Goal: Ask a question: Seek information or help from site administrators or community

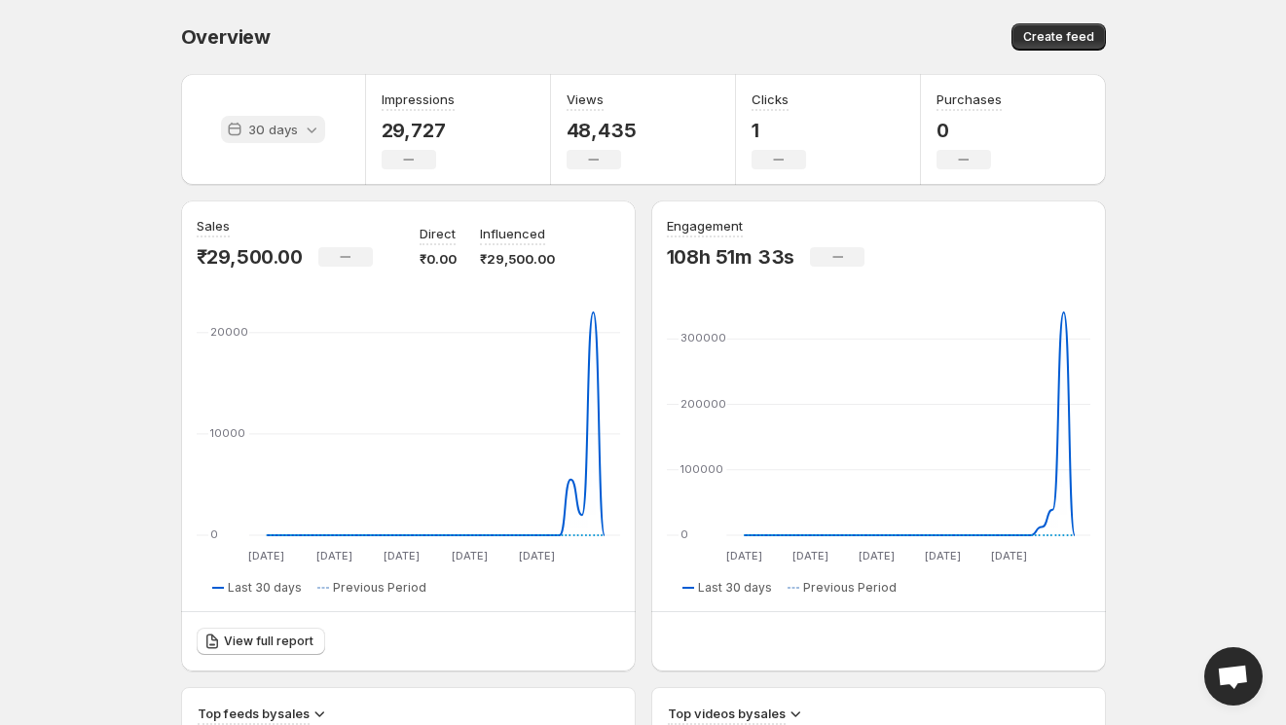
click at [287, 130] on p "30 days" at bounding box center [273, 129] width 50 height 19
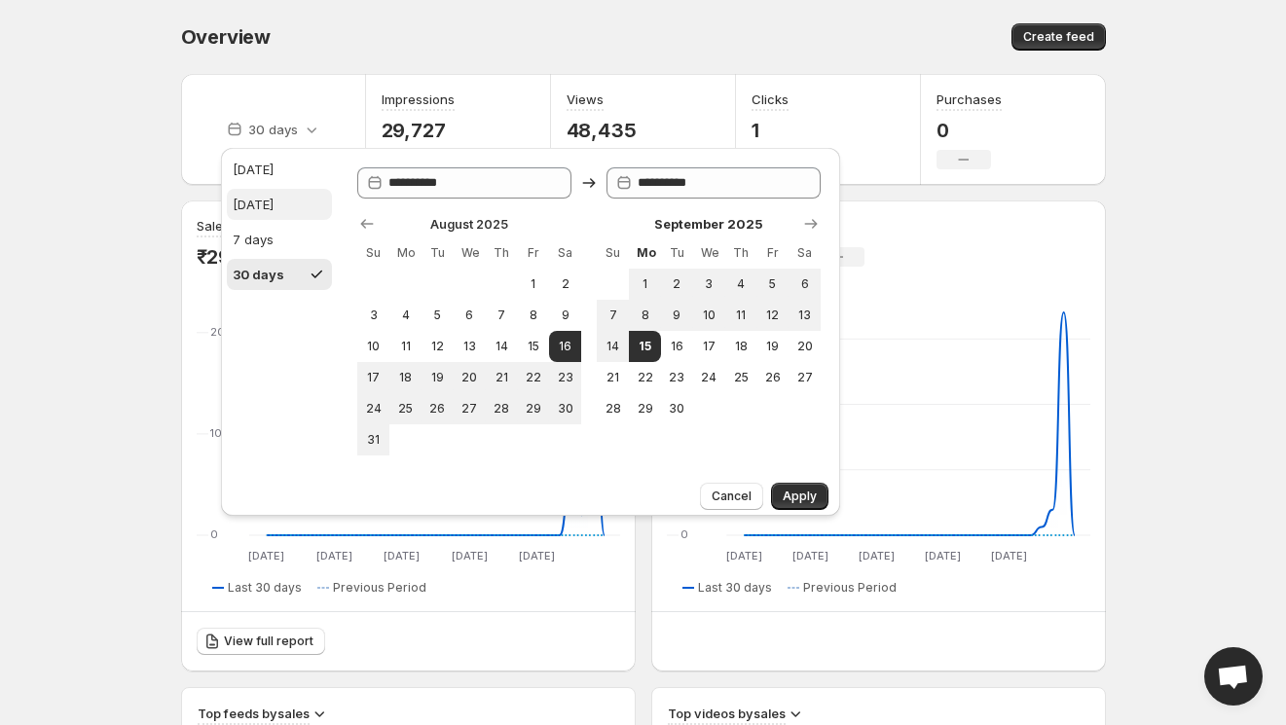
click at [273, 195] on div "[DATE]" at bounding box center [253, 204] width 41 height 19
type input "**********"
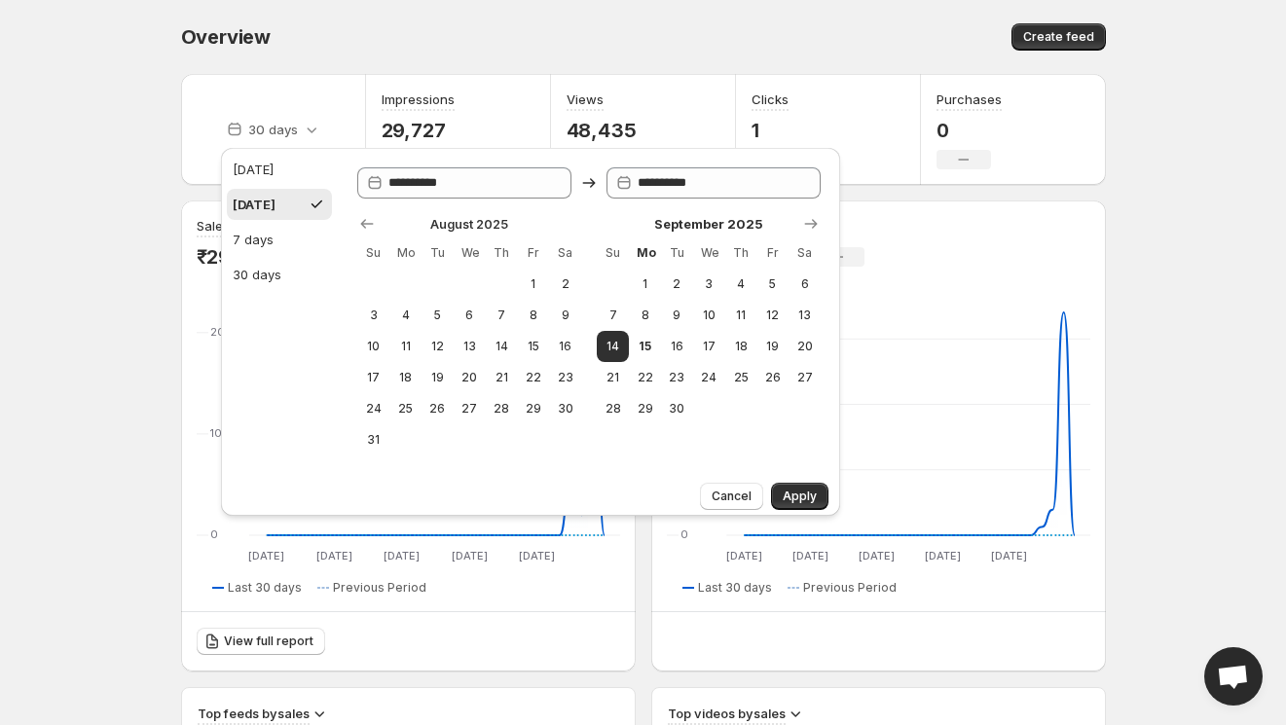
click at [275, 195] on div "[DATE]" at bounding box center [254, 204] width 43 height 19
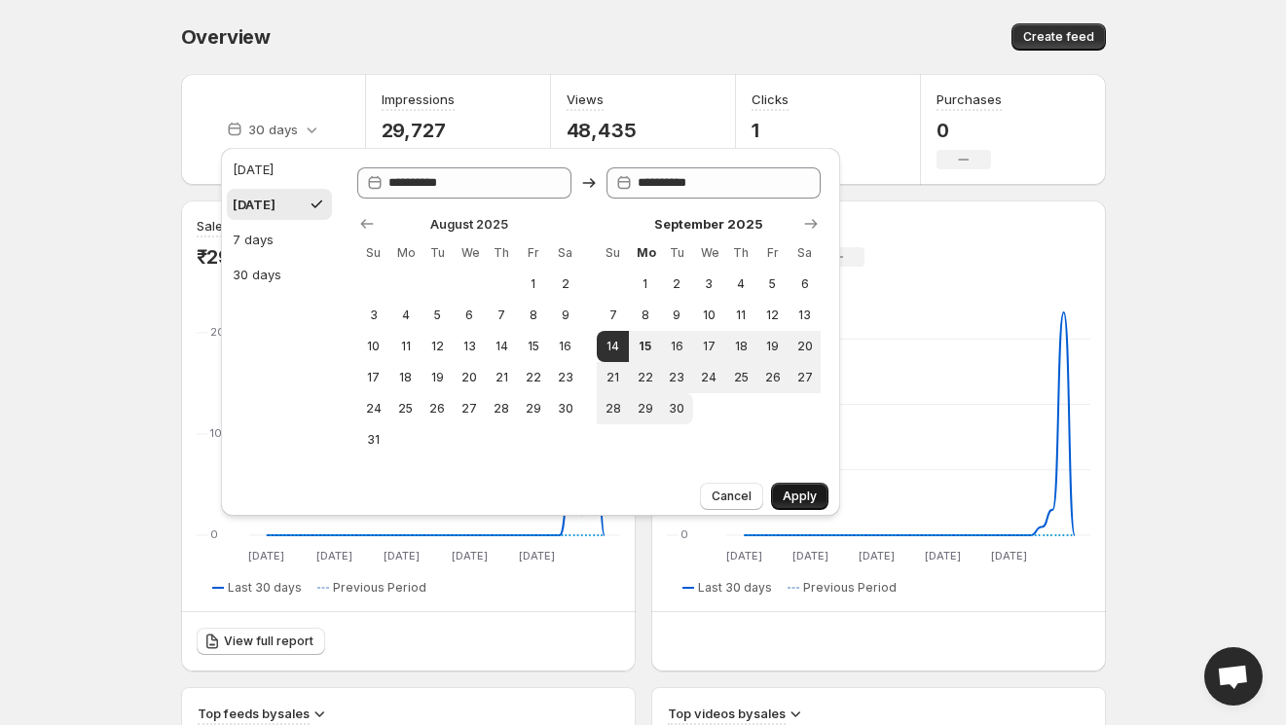
click at [796, 486] on button "Apply" at bounding box center [799, 496] width 57 height 27
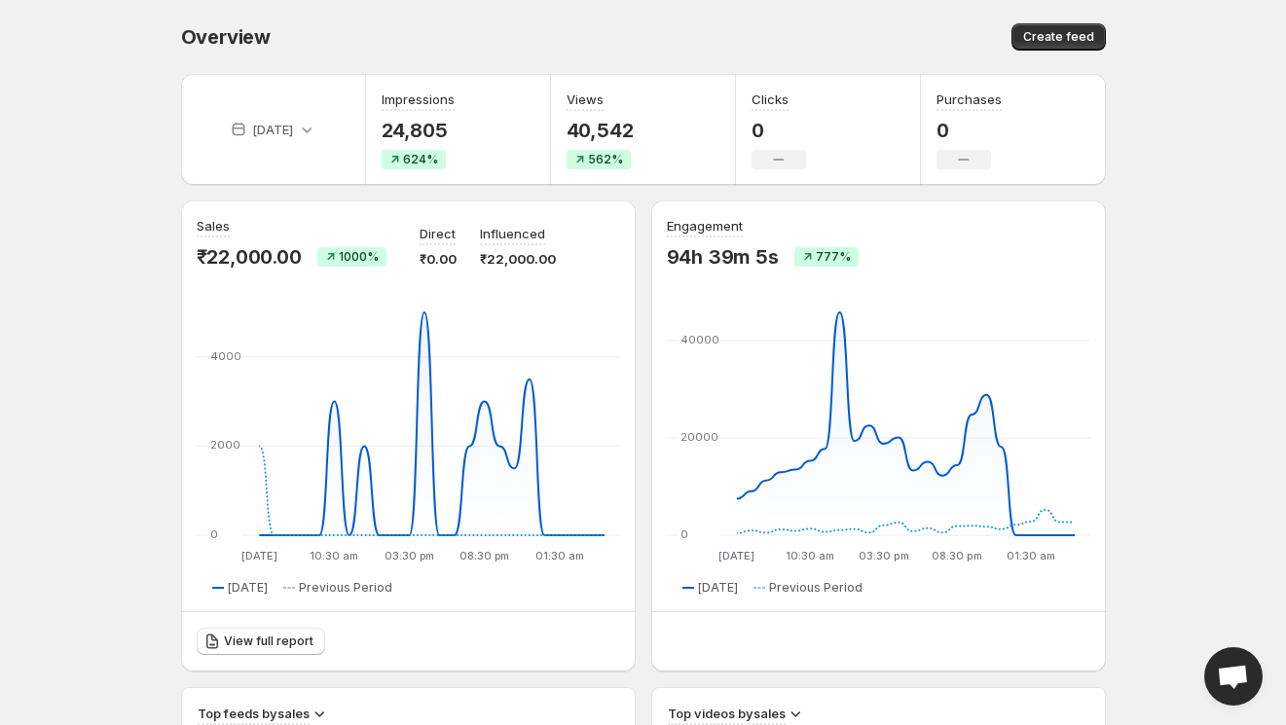
click at [1223, 693] on span "Open chat" at bounding box center [1233, 676] width 58 height 58
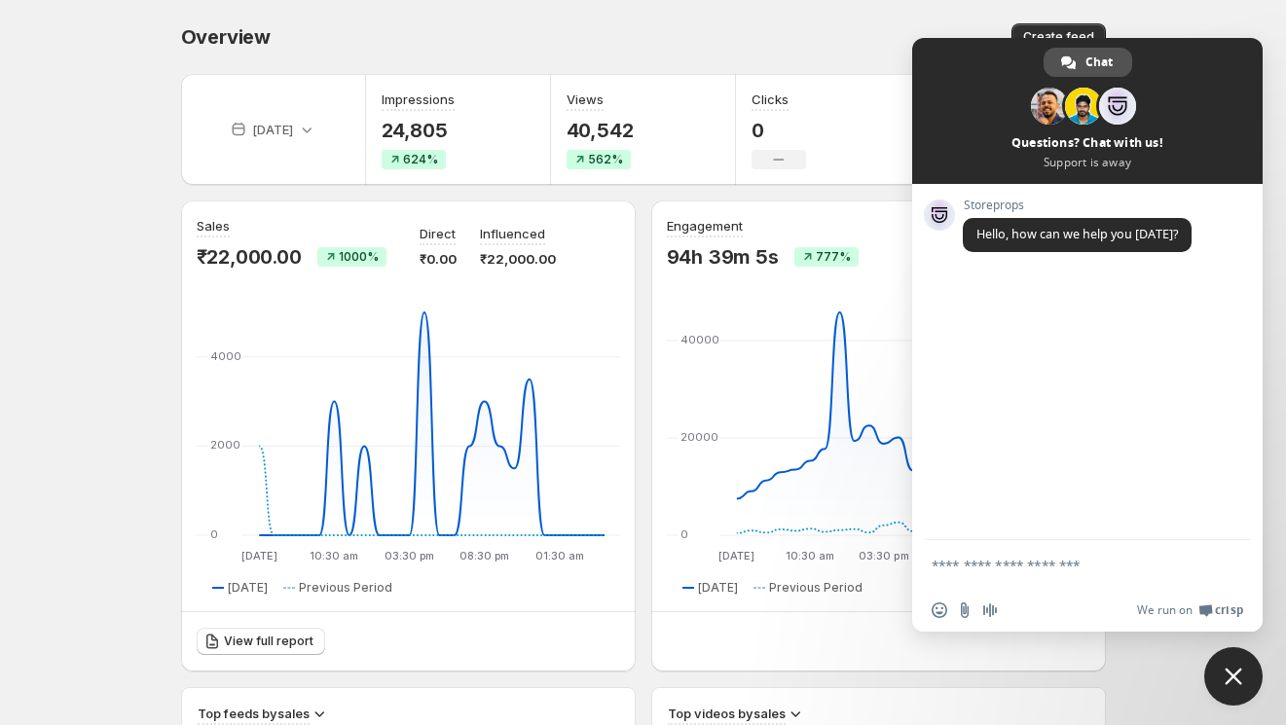
click at [1100, 60] on span "Chat" at bounding box center [1098, 62] width 27 height 29
click at [1118, 111] on span at bounding box center [1117, 106] width 37 height 37
click at [1082, 112] on span at bounding box center [1083, 106] width 37 height 37
click at [1039, 111] on span at bounding box center [1049, 106] width 37 height 37
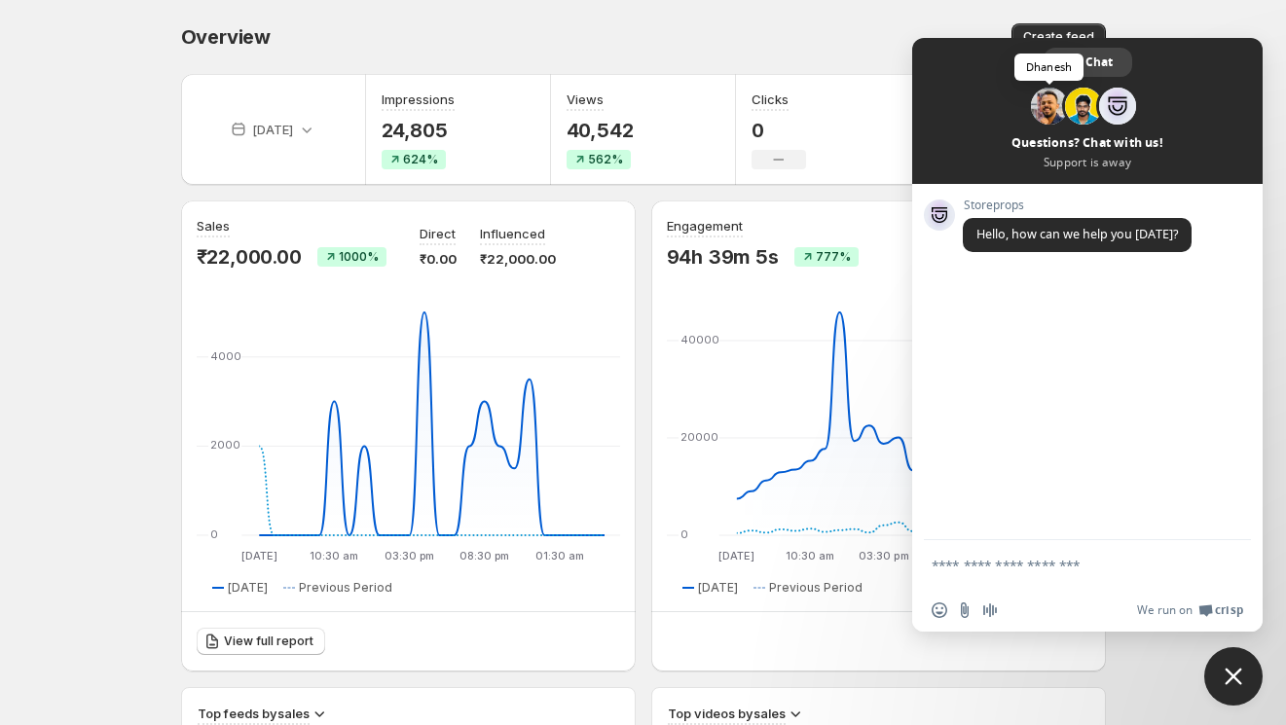
click at [1039, 111] on span at bounding box center [1049, 106] width 37 height 37
click at [1075, 109] on span at bounding box center [1083, 106] width 37 height 37
click at [1112, 105] on span at bounding box center [1117, 106] width 37 height 37
click at [1052, 105] on span at bounding box center [1049, 106] width 37 height 37
click at [1000, 558] on textarea "Compose your message..." at bounding box center [1065, 566] width 269 height 18
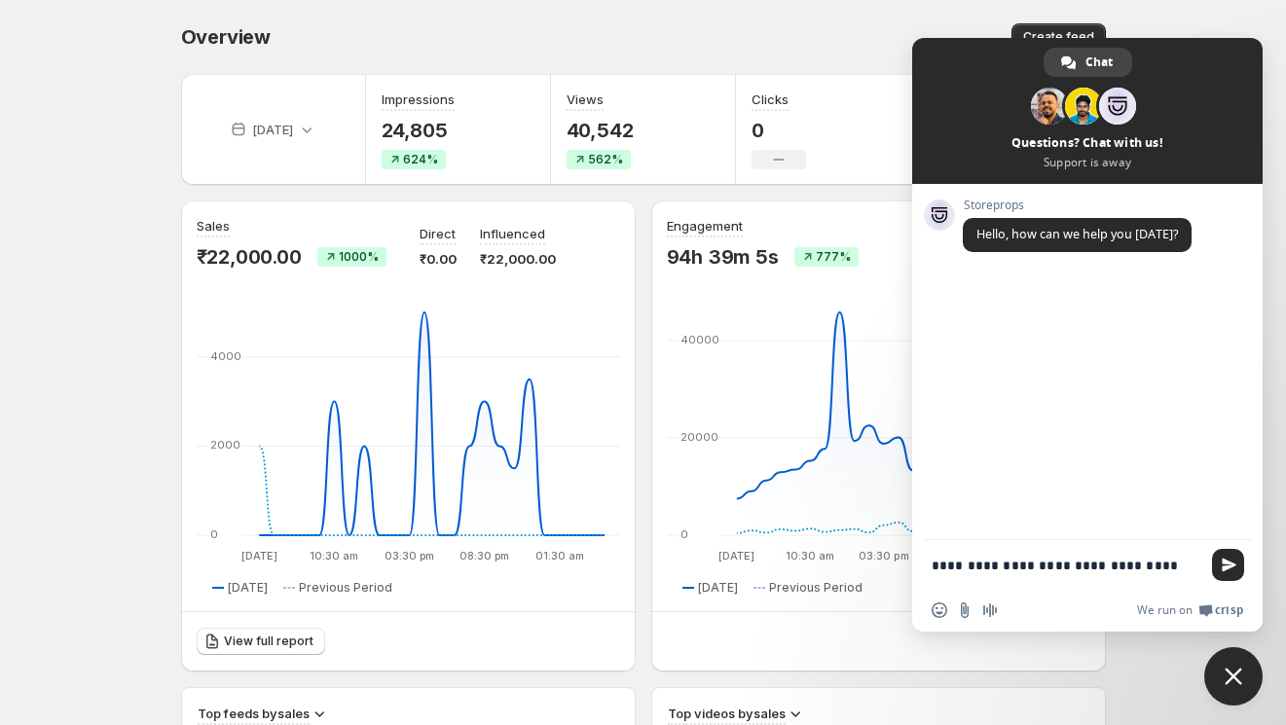
click at [1039, 564] on textarea "**********" at bounding box center [1065, 566] width 269 height 18
click at [1197, 562] on textarea "**********" at bounding box center [1065, 566] width 269 height 18
type textarea "**********"
click at [1232, 568] on span "Send" at bounding box center [1228, 565] width 15 height 15
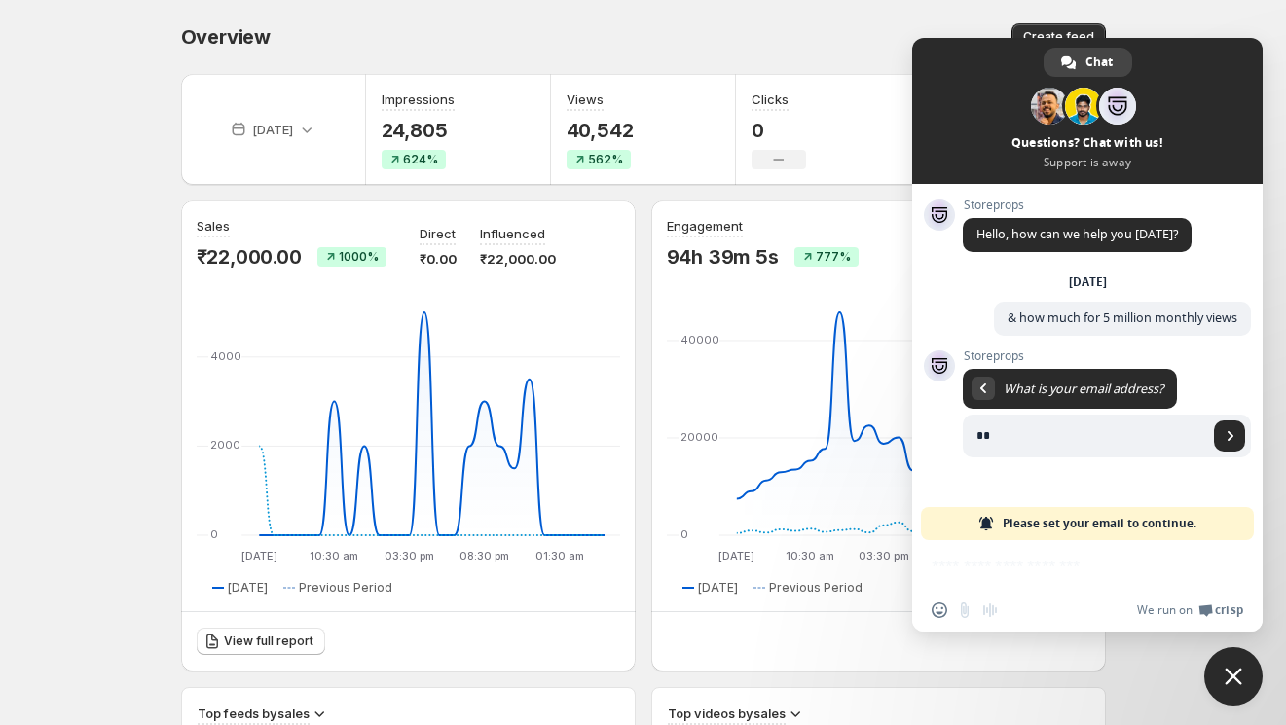
type input "**********"
click at [1226, 436] on span "Send" at bounding box center [1230, 436] width 10 height 10
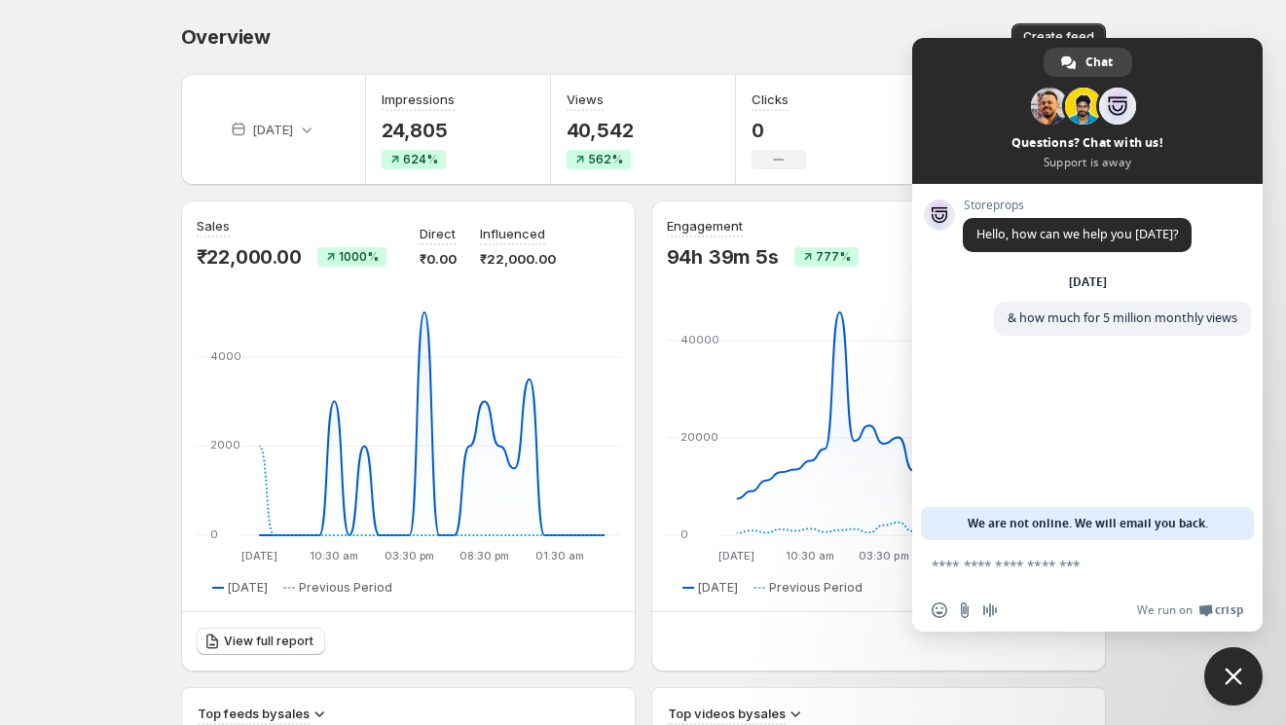
click at [1242, 685] on span "Close chat" at bounding box center [1233, 676] width 58 height 58
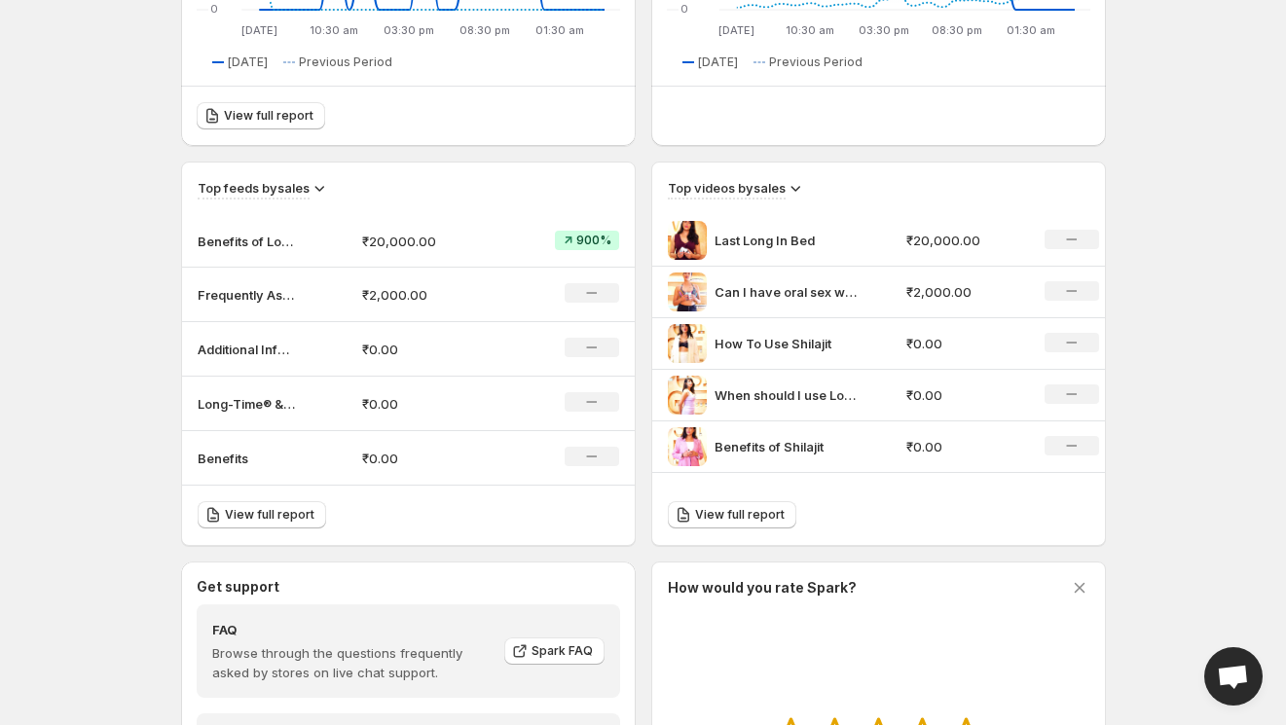
scroll to position [556, 0]
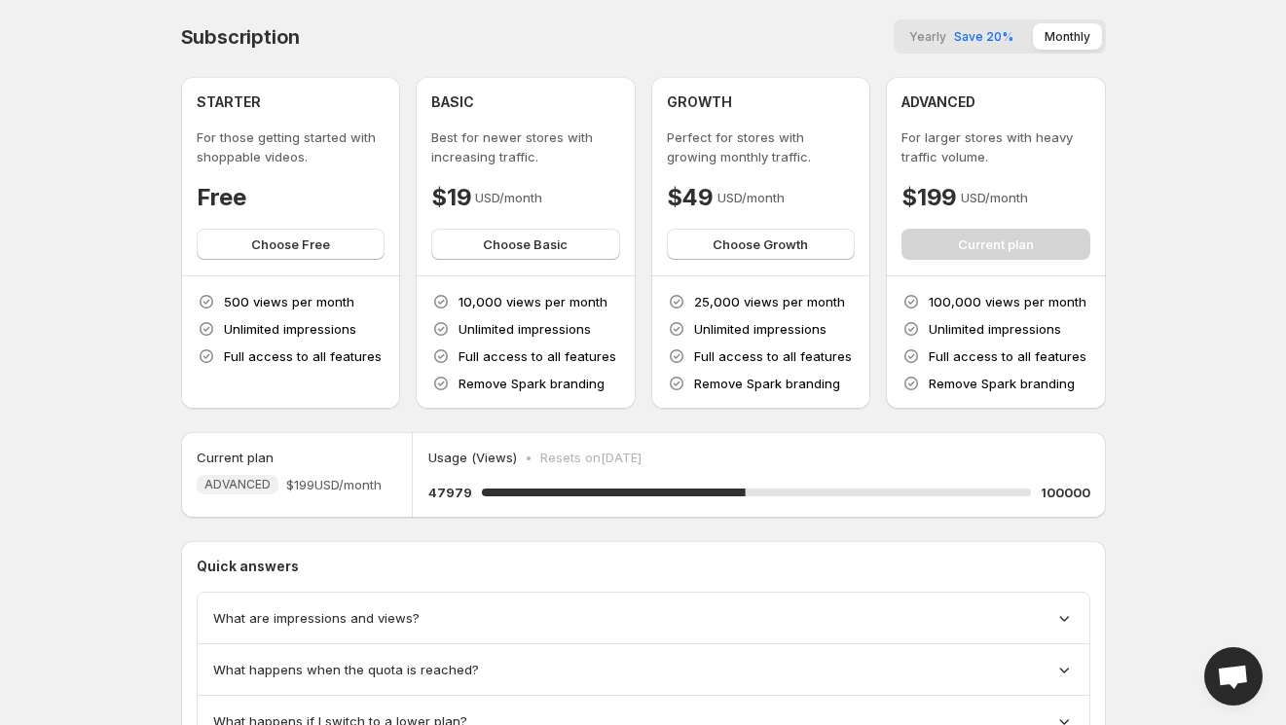
click at [1239, 682] on span "Open chat" at bounding box center [1233, 678] width 32 height 27
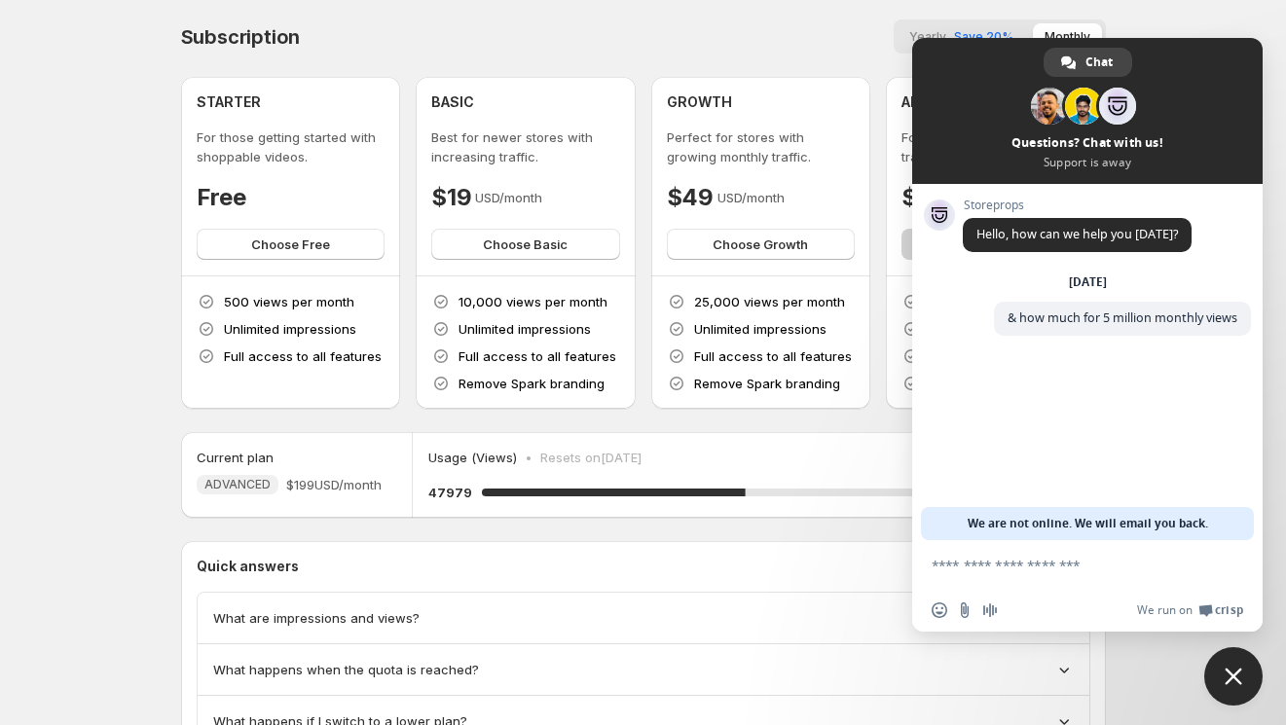
click at [1239, 683] on span "Close chat" at bounding box center [1233, 677] width 18 height 18
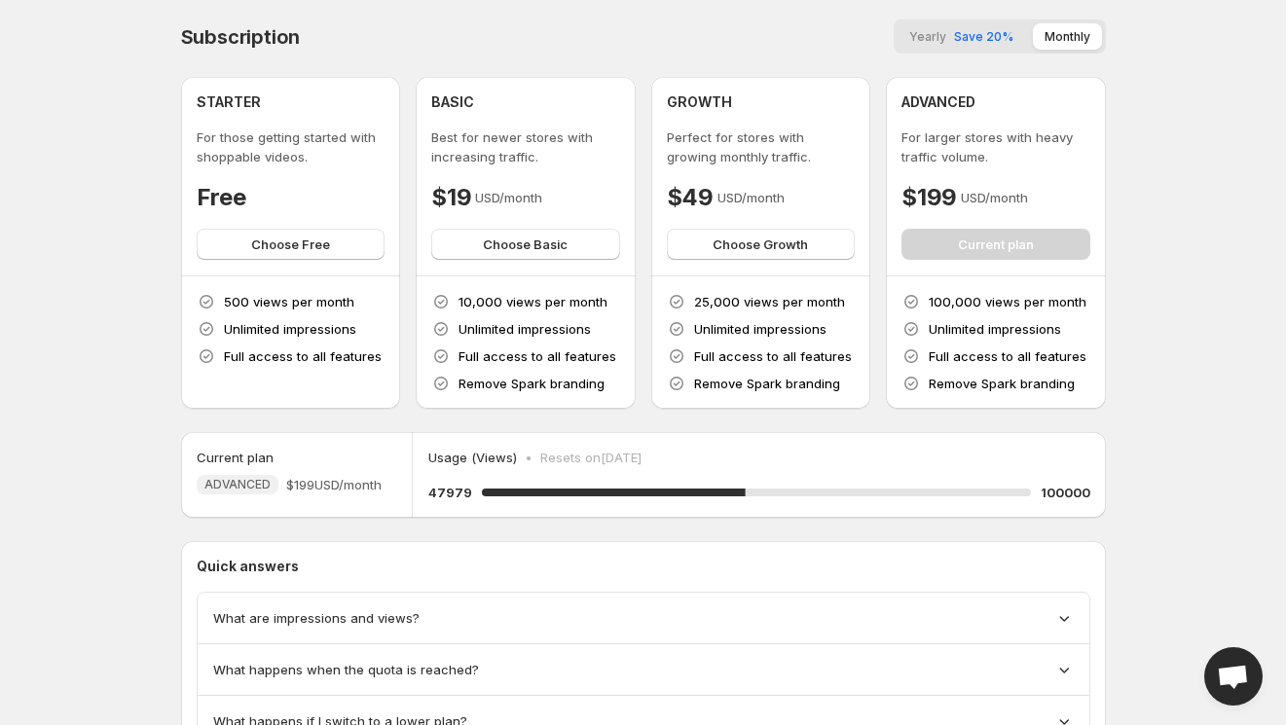
click at [963, 486] on div "47979 47.979 % 100000" at bounding box center [759, 492] width 662 height 19
click at [1211, 678] on span "Open chat" at bounding box center [1233, 676] width 58 height 58
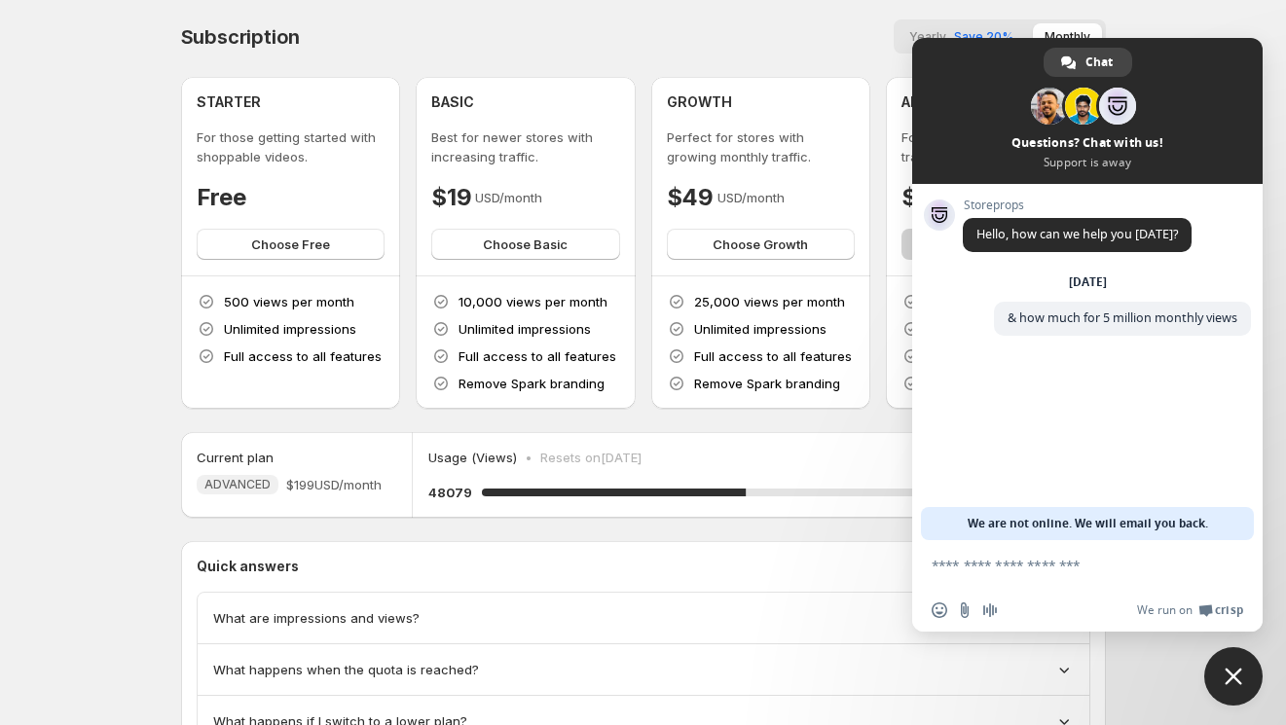
click at [991, 208] on span "Storeprops" at bounding box center [1077, 206] width 229 height 14
drag, startPoint x: 1022, startPoint y: 204, endPoint x: 970, endPoint y: 203, distance: 51.6
click at [970, 203] on span "Storeprops" at bounding box center [1077, 206] width 229 height 14
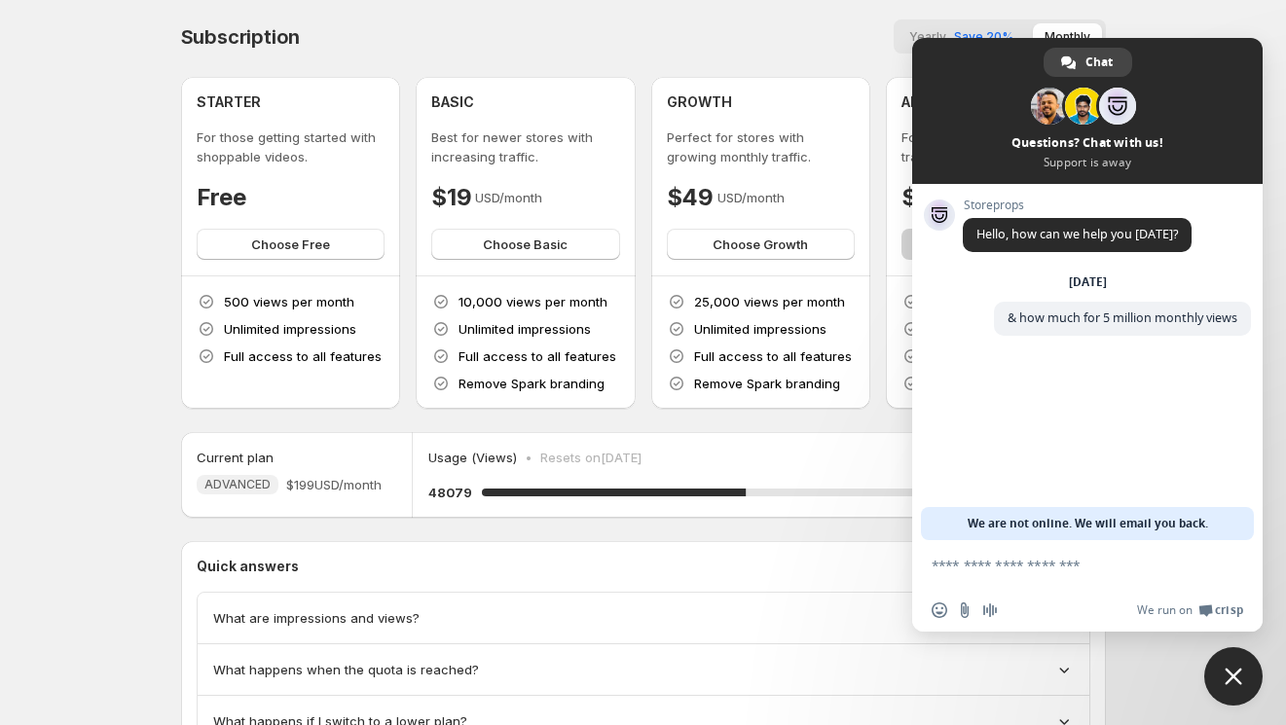
click at [1232, 661] on span "Close chat" at bounding box center [1233, 676] width 58 height 58
